Goal: Information Seeking & Learning: Find specific fact

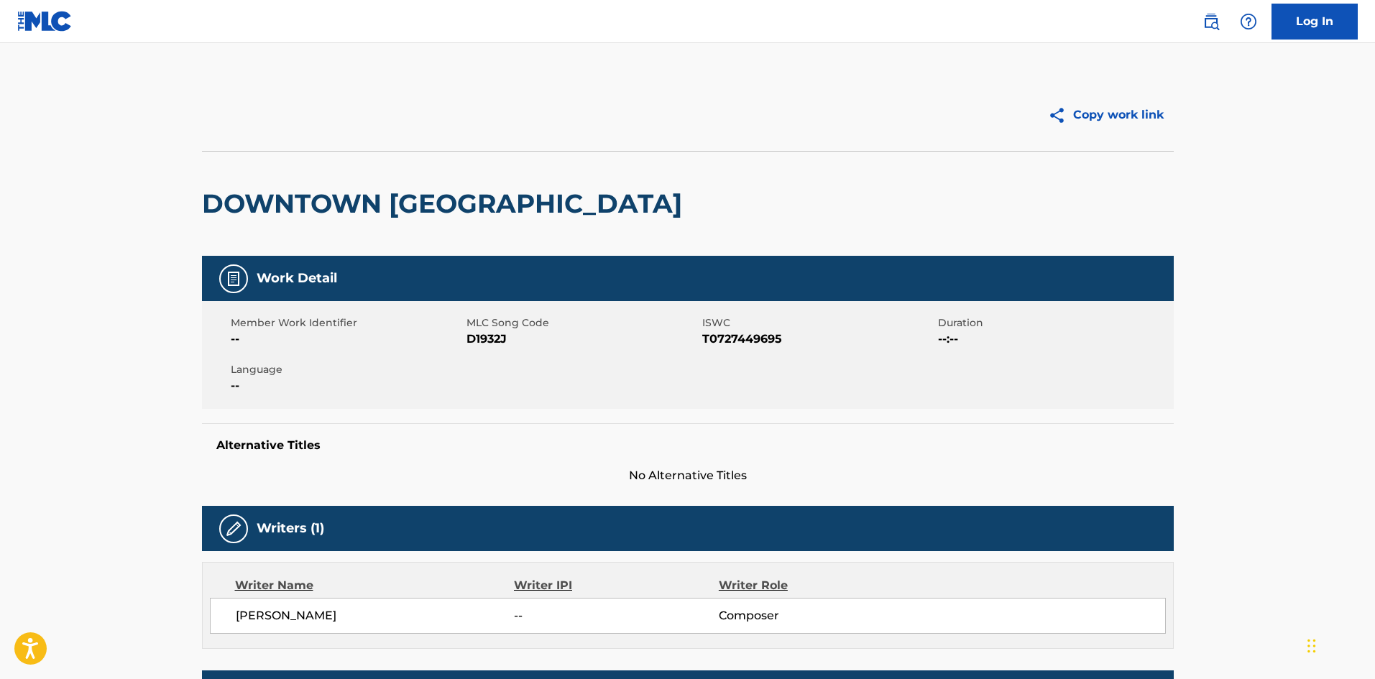
click at [1214, 14] on img at bounding box center [1210, 21] width 17 height 17
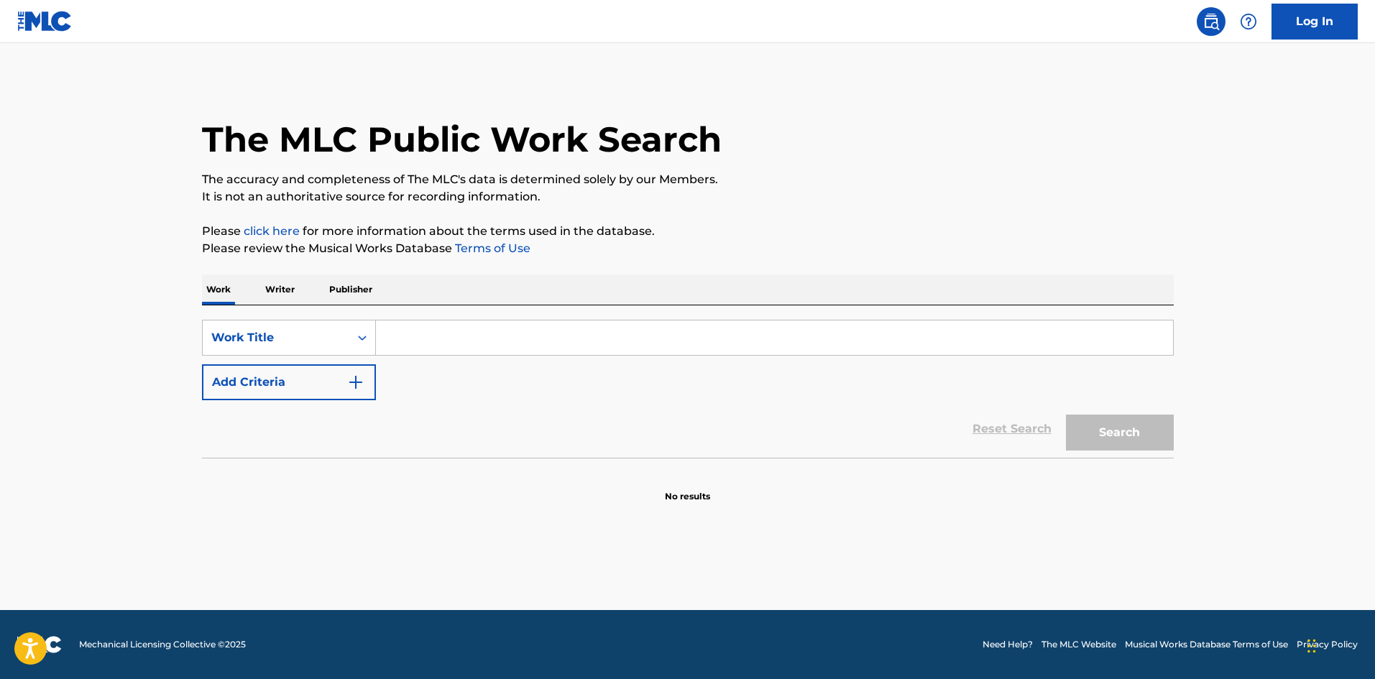
click at [1218, 19] on img at bounding box center [1210, 21] width 17 height 17
click at [487, 350] on input "Search Form" at bounding box center [774, 338] width 797 height 34
paste input "Moshimo"
type input "Moshimo"
click at [289, 390] on button "Add Criteria" at bounding box center [289, 382] width 174 height 36
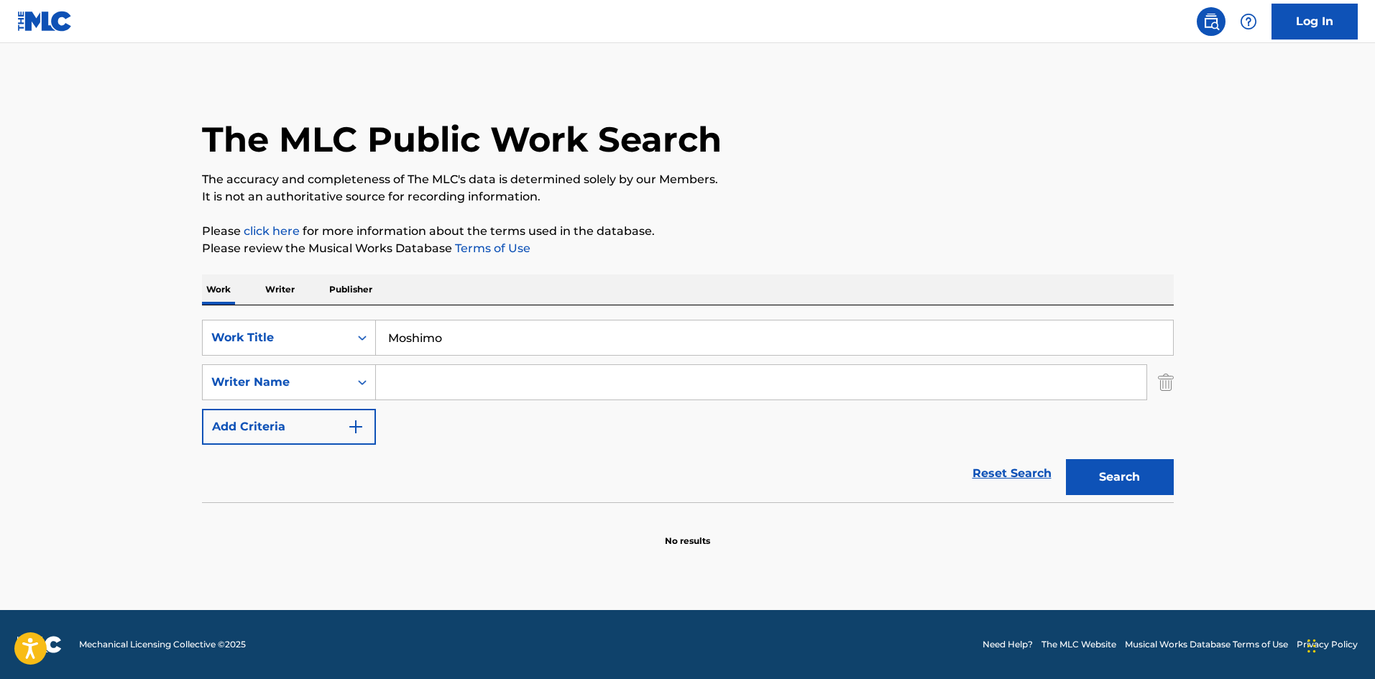
click at [587, 385] on input "Search Form" at bounding box center [761, 382] width 770 height 34
paste input "[PERSON_NAME]"
type input "[PERSON_NAME]"
click at [1103, 469] on button "Search" at bounding box center [1120, 477] width 108 height 36
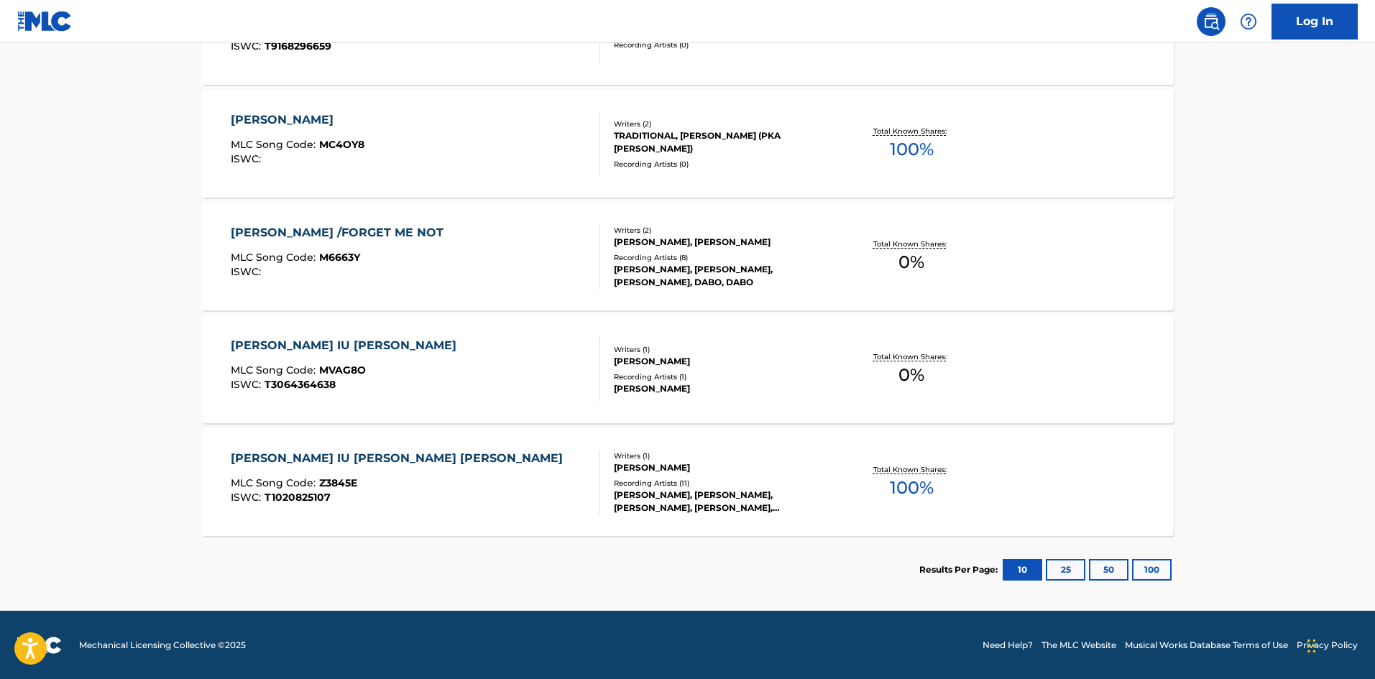
scroll to position [780, 0]
click at [379, 472] on div "[PERSON_NAME] IU [PERSON_NAME] SAIGONO HINARABA MLC Song Code : Z3845E ISWC : T…" at bounding box center [400, 481] width 339 height 65
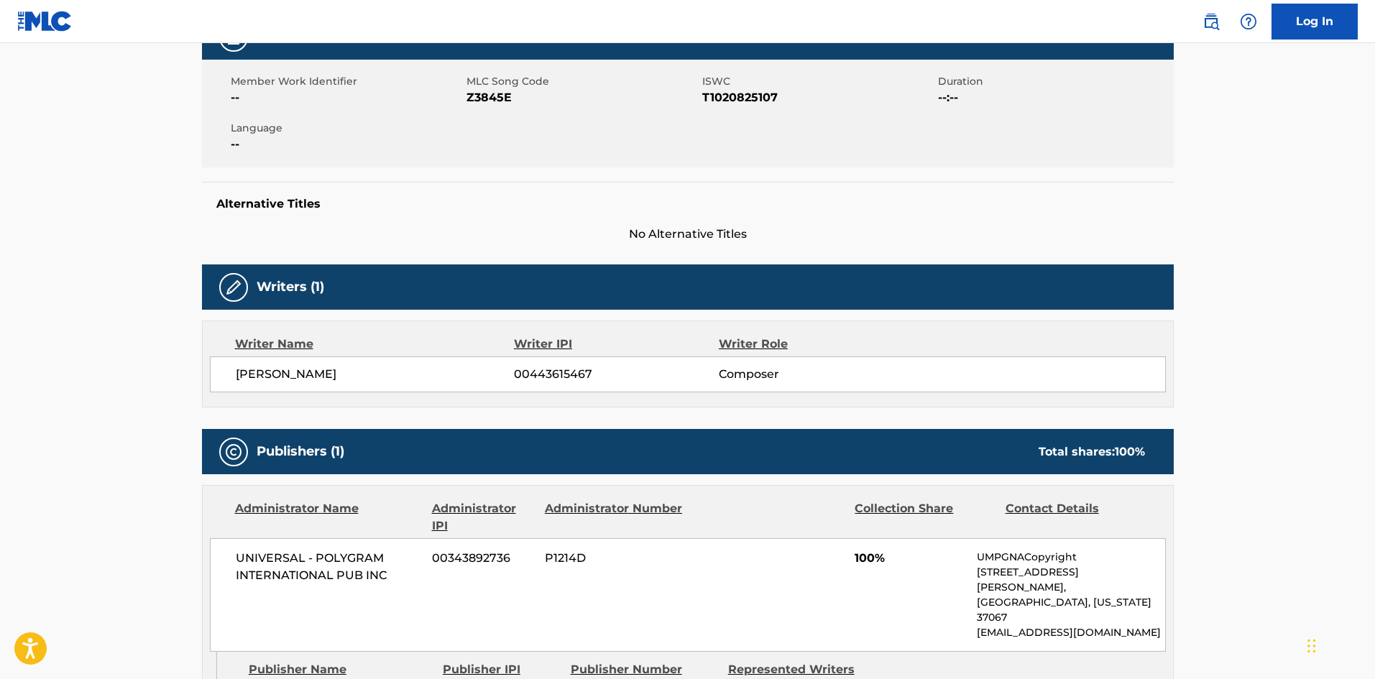
scroll to position [60, 0]
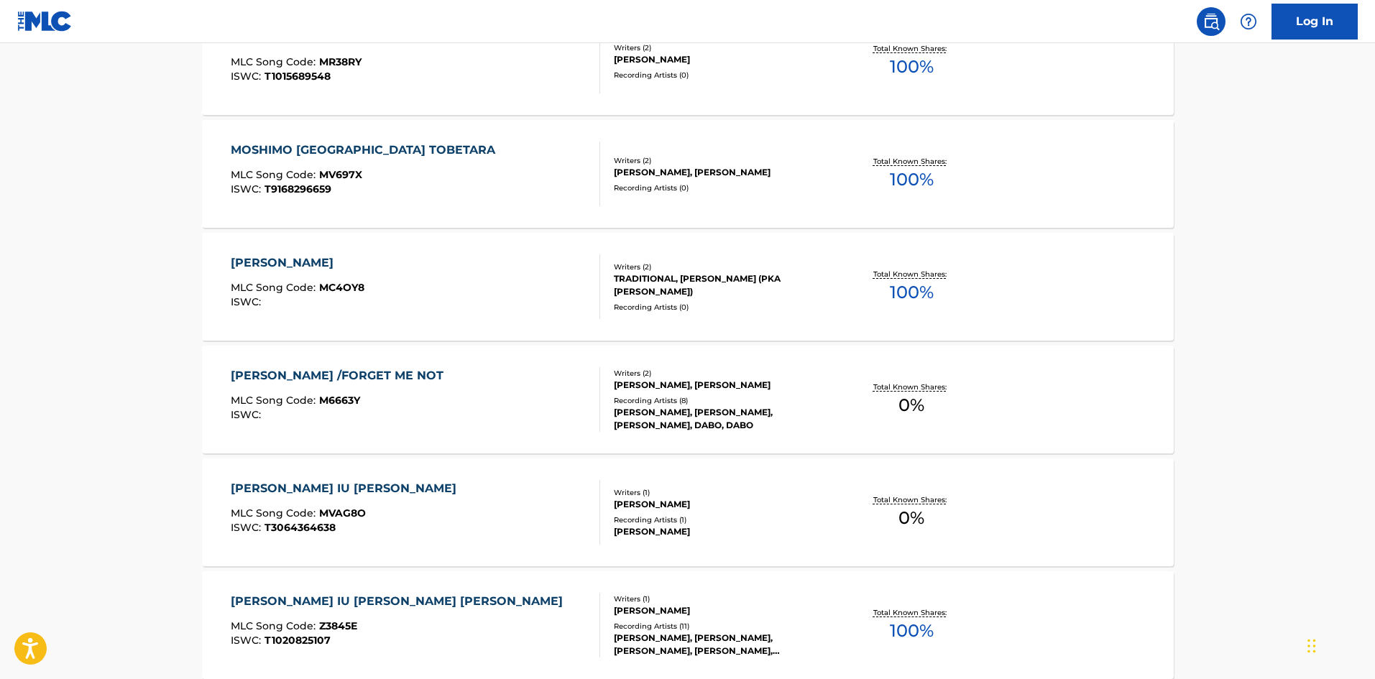
scroll to position [420, 0]
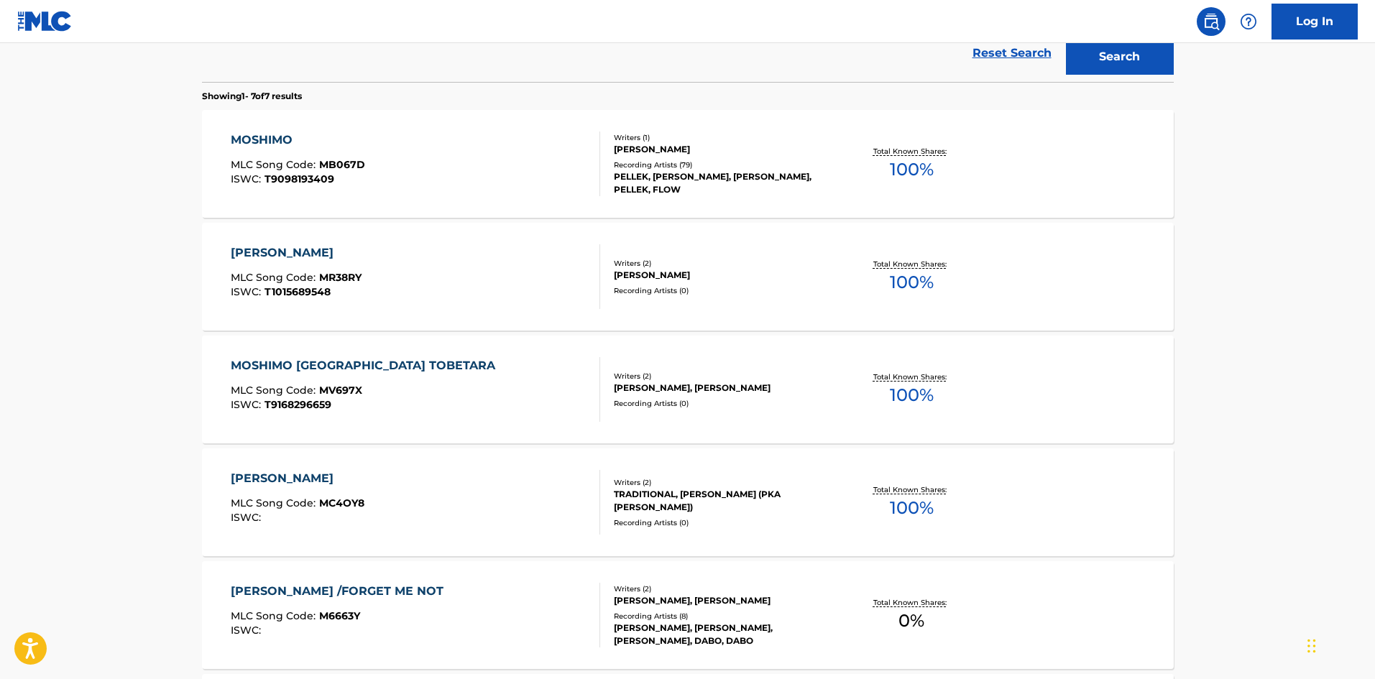
click at [350, 161] on span "MB067D" at bounding box center [342, 164] width 46 height 13
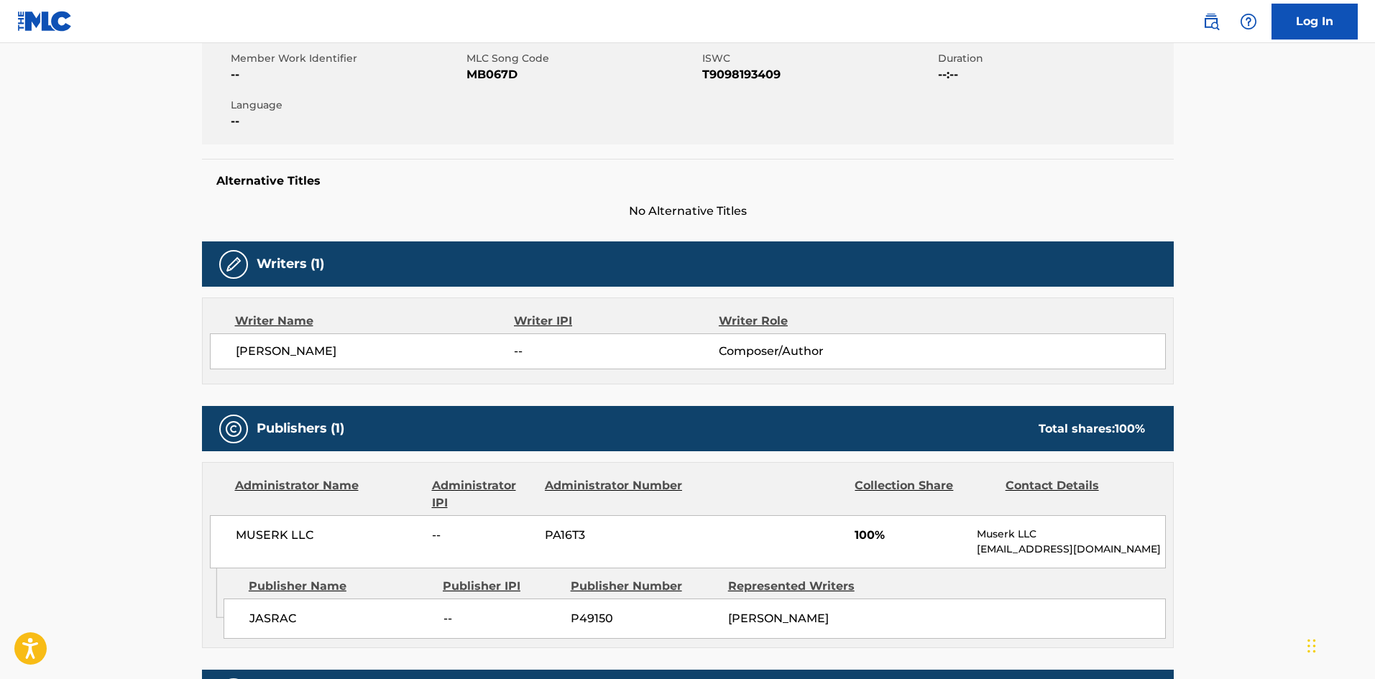
scroll to position [287, 0]
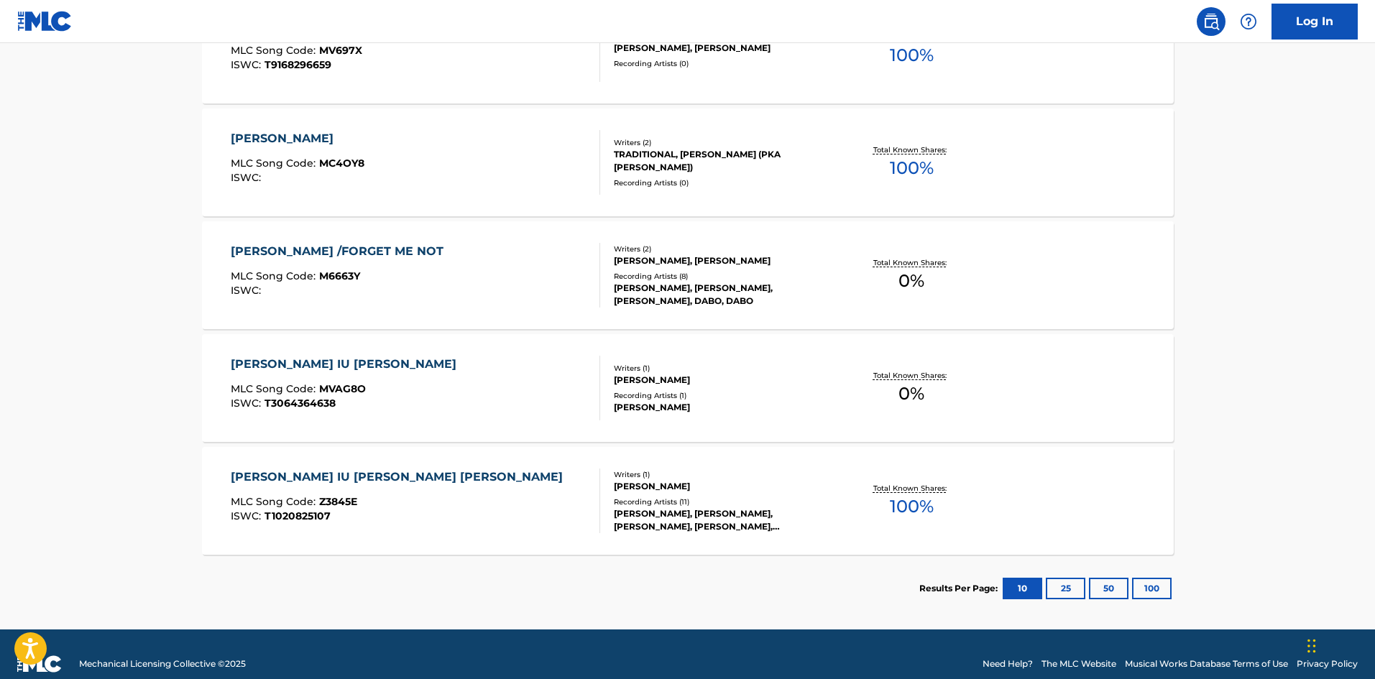
scroll to position [780, 0]
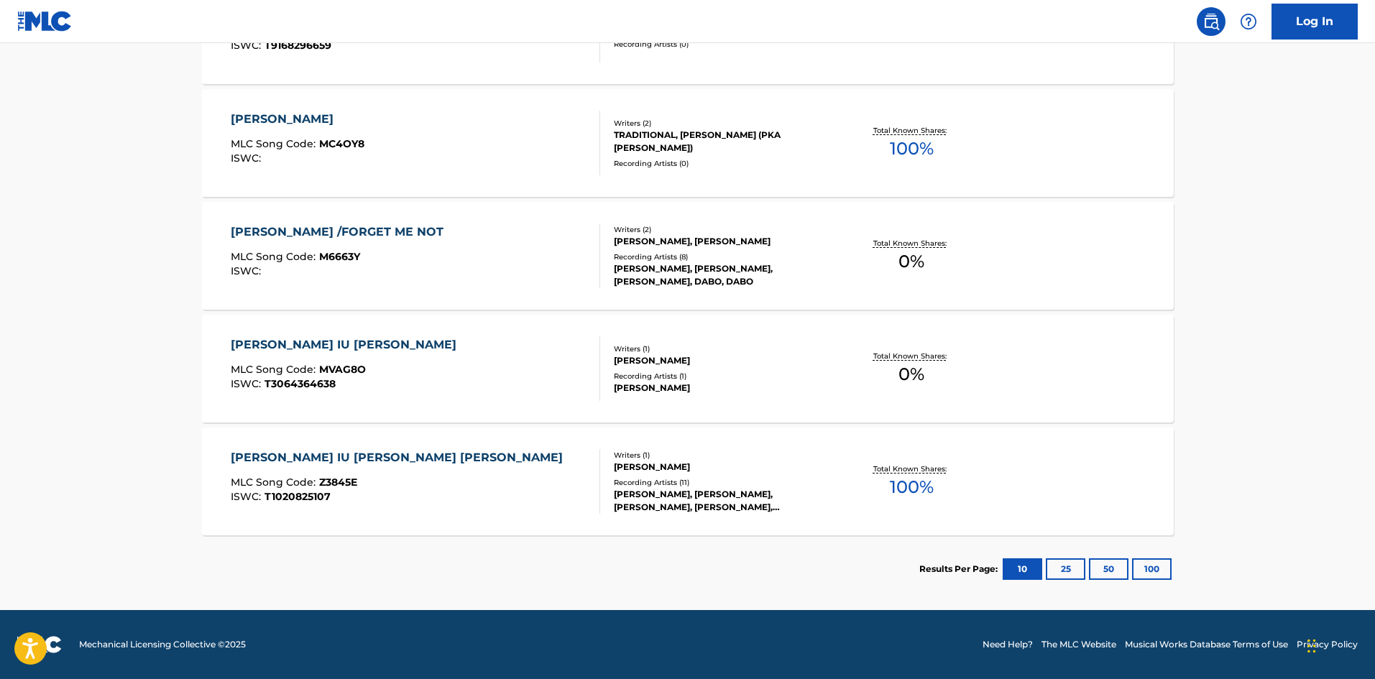
click at [411, 461] on div "[PERSON_NAME] IU [PERSON_NAME] [PERSON_NAME]" at bounding box center [400, 457] width 339 height 17
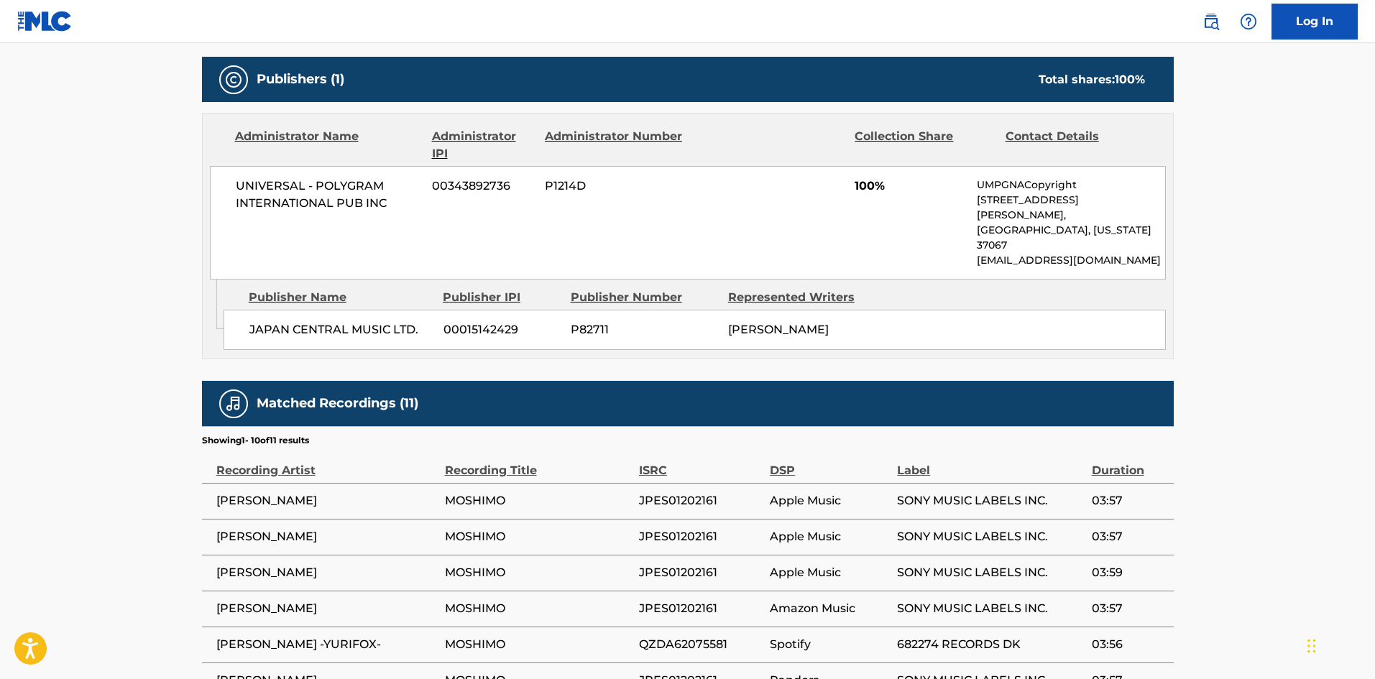
scroll to position [879, 0]
